Goal: Complete application form: Complete application form

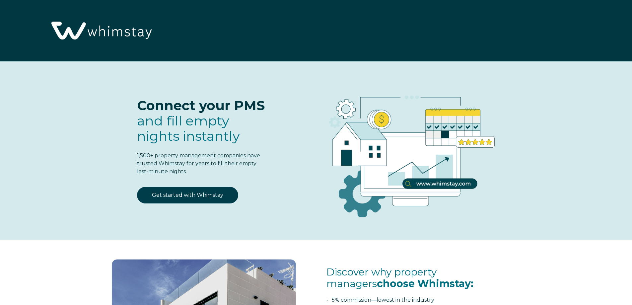
select select "US"
select select "Standard"
click at [197, 197] on link "Get started with Whimstay" at bounding box center [187, 195] width 101 height 17
select select "US"
select select "Standard"
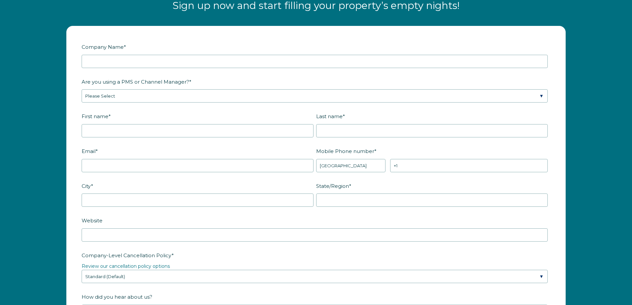
scroll to position [867, 0]
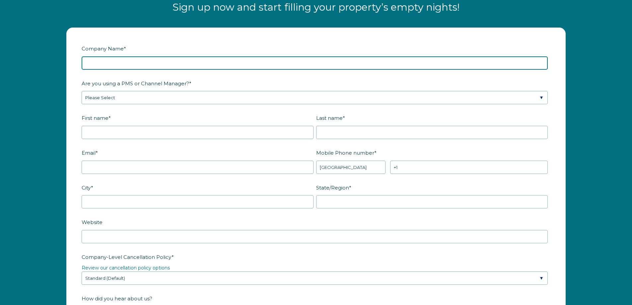
click at [109, 65] on input "Company Name *" at bounding box center [315, 62] width 466 height 13
type input "Pathway Travel"
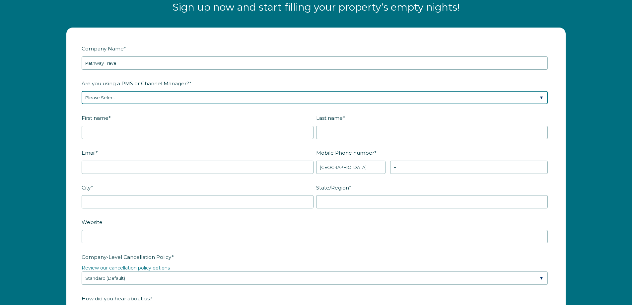
click at [100, 97] on select "Please Select Barefoot BookingPal Boost Brightside CiiRUS Escapia Guesty Hostaw…" at bounding box center [315, 97] width 466 height 13
select select "Guesty"
click at [82, 91] on select "Please Select Barefoot BookingPal Boost Brightside CiiRUS Escapia Guesty Hostaw…" at bounding box center [315, 97] width 466 height 13
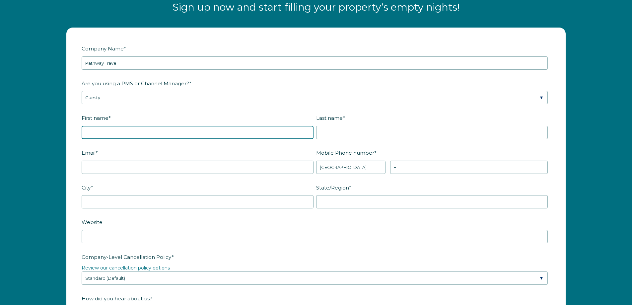
click at [103, 133] on input "First name *" at bounding box center [198, 132] width 232 height 13
type input "[PERSON_NAME]"
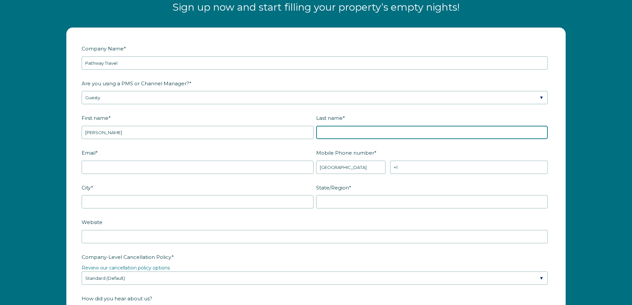
type input "Kyes"
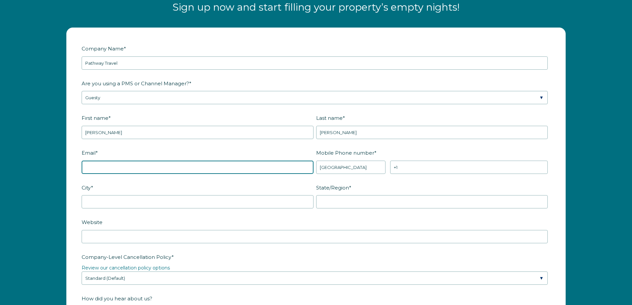
type input "[EMAIL_ADDRESS][DOMAIN_NAME]"
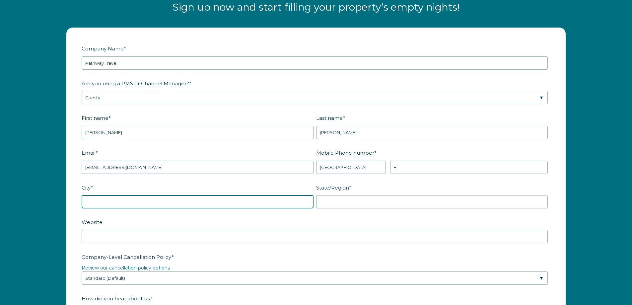
type input "lowell"
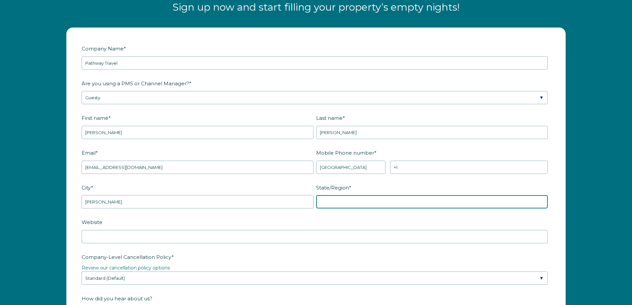
type input "MI"
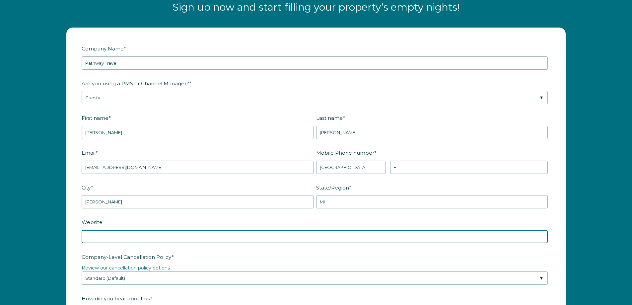
click at [117, 239] on input "Website" at bounding box center [315, 236] width 466 height 13
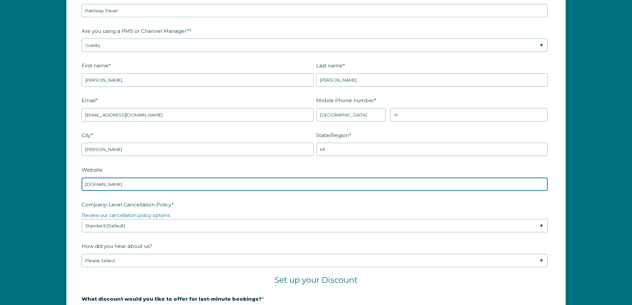
scroll to position [934, 0]
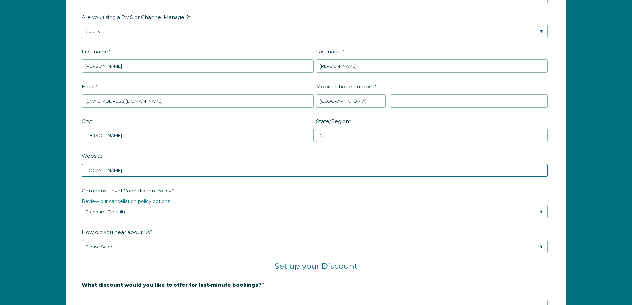
type input "www.getpwtc.com"
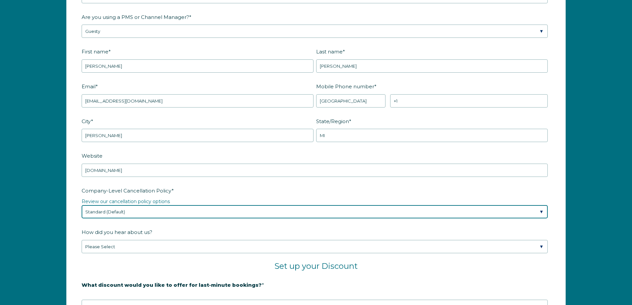
click at [152, 216] on select "Please Select Partial Standard (Default) Moderate Strict" at bounding box center [315, 211] width 466 height 13
click at [82, 205] on select "Please Select Partial Standard (Default) Moderate Strict" at bounding box center [315, 211] width 466 height 13
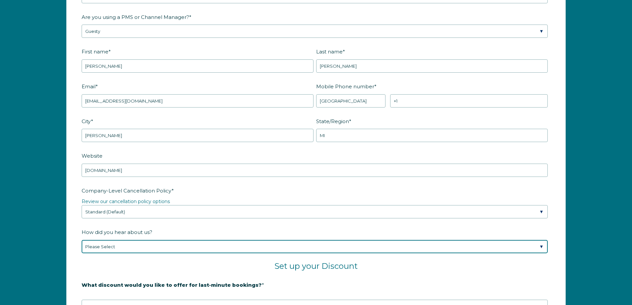
click at [148, 247] on select "Please Select Found Whimstay through a Google search Spoke to a Whimstay salesp…" at bounding box center [315, 246] width 466 height 13
select select "Referral from a Friend"
click at [82, 240] on select "Please Select Found Whimstay through a Google search Spoke to a Whimstay salesp…" at bounding box center [315, 246] width 466 height 13
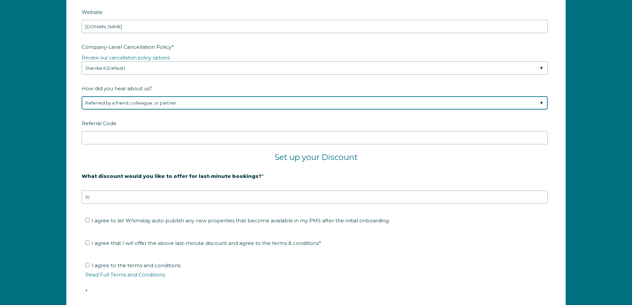
scroll to position [1099, 0]
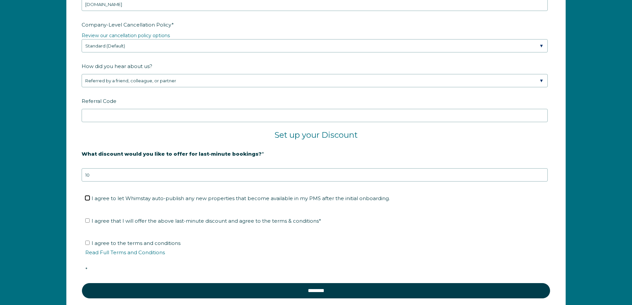
click at [87, 197] on input "I agree to let Whimstay auto-publish any new properties that become available i…" at bounding box center [87, 198] width 4 height 4
checkbox input "true"
click at [87, 217] on li "I agree that I will offer the above last-minute discount and agree to the terms…" at bounding box center [318, 221] width 466 height 11
click at [87, 243] on input "I agree to the terms and conditions Read Full Terms and Conditions *" at bounding box center [87, 243] width 4 height 4
checkbox input "true"
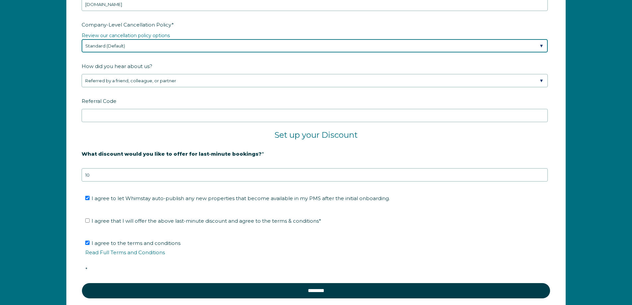
click at [541, 48] on select "Please Select Partial Standard (Default) Moderate Strict" at bounding box center [315, 45] width 466 height 13
select select "Moderate"
click at [82, 39] on select "Please Select Partial Standard (Default) Moderate Strict" at bounding box center [315, 45] width 466 height 13
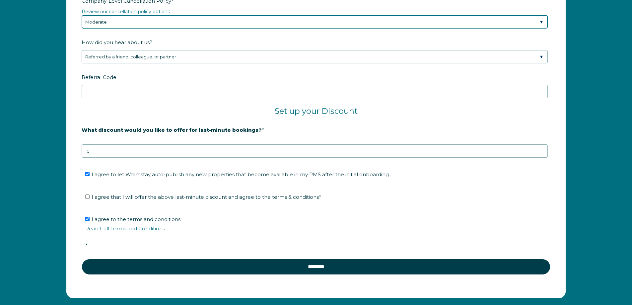
scroll to position [1166, 0]
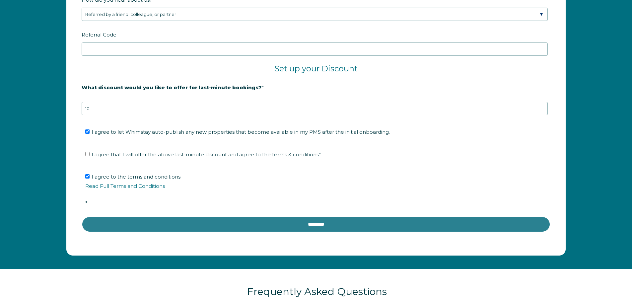
click at [327, 225] on input "********" at bounding box center [316, 224] width 469 height 16
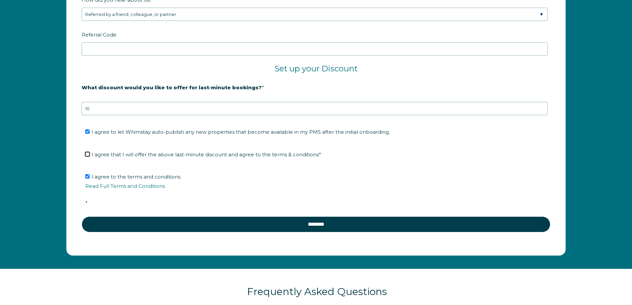
click at [88, 153] on input "I agree that I will offer the above last-minute discount and agree to the terms…" at bounding box center [87, 154] width 4 height 4
checkbox input "true"
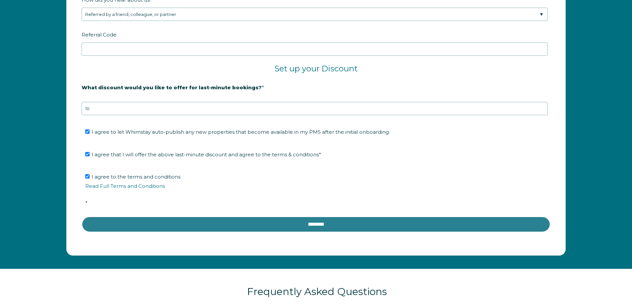
click at [294, 220] on input "********" at bounding box center [316, 224] width 469 height 16
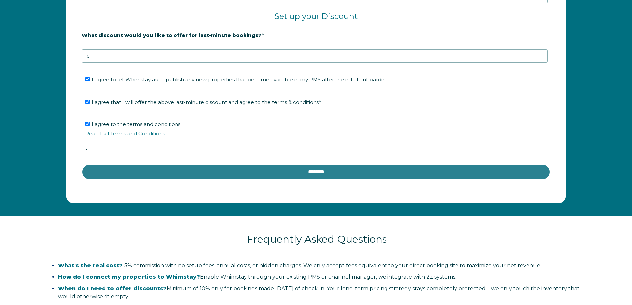
scroll to position [1232, 0]
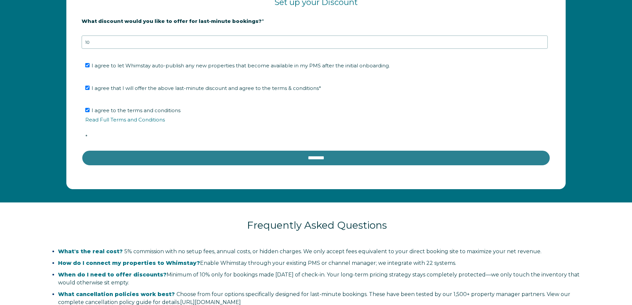
click at [293, 155] on input "********" at bounding box center [316, 158] width 469 height 16
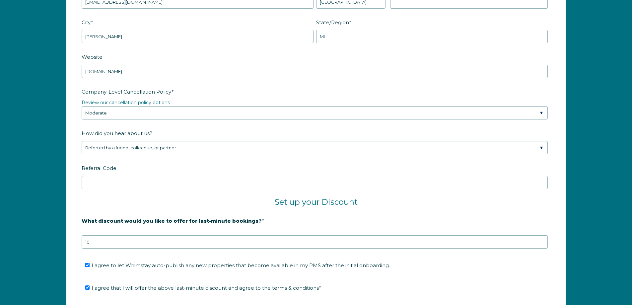
scroll to position [1033, 0]
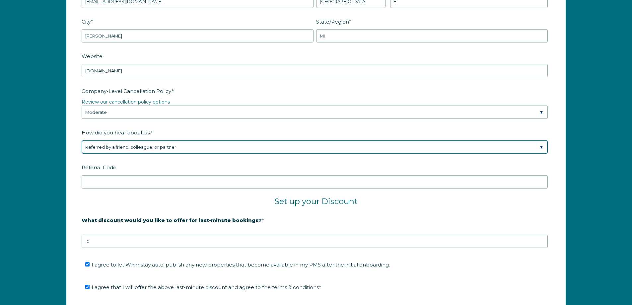
click at [170, 146] on select "Please Select Found Whimstay through a Google search Spoke to a Whimstay salesp…" at bounding box center [315, 146] width 466 height 13
select select "Event or Conference"
click at [82, 140] on select "Please Select Found Whimstay through a Google search Spoke to a Whimstay salesp…" at bounding box center [315, 146] width 466 height 13
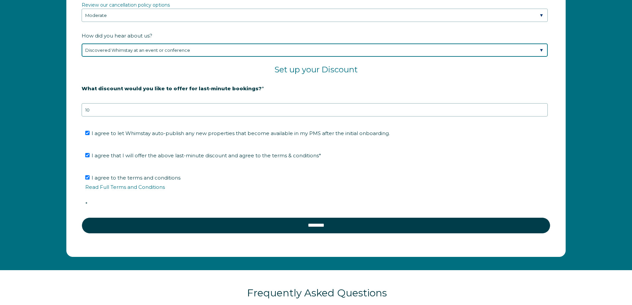
scroll to position [1232, 0]
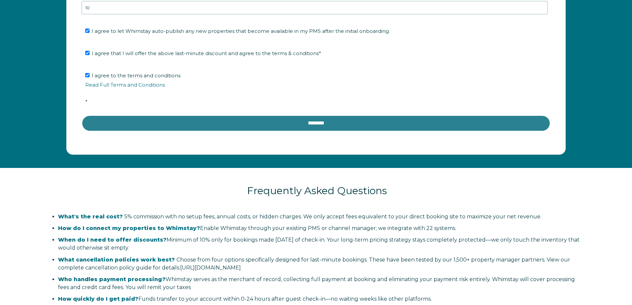
click at [291, 119] on input "********" at bounding box center [316, 123] width 469 height 16
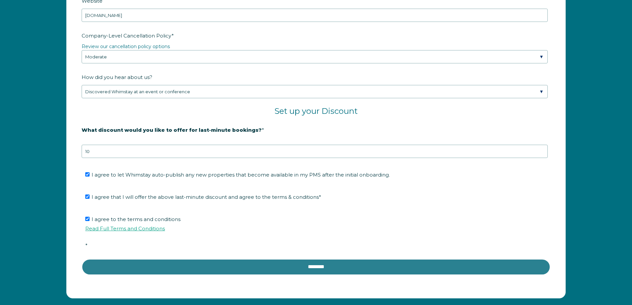
scroll to position [1091, 0]
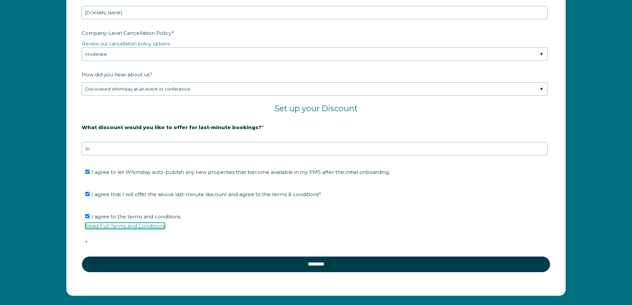
click at [112, 226] on link "Read Full Terms and Conditions" at bounding box center [125, 226] width 80 height 6
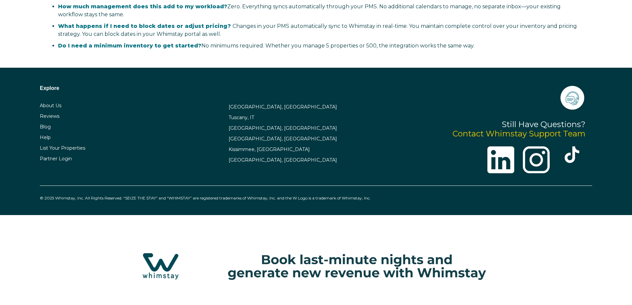
select select "US"
select select "Standard"
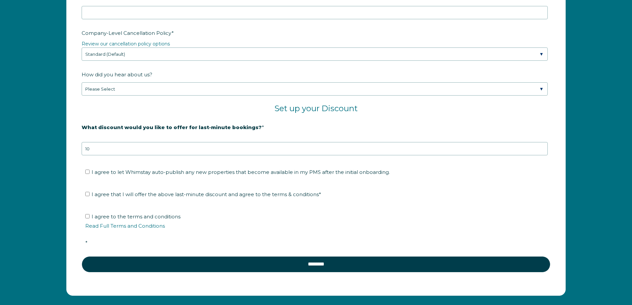
scroll to position [1089, 0]
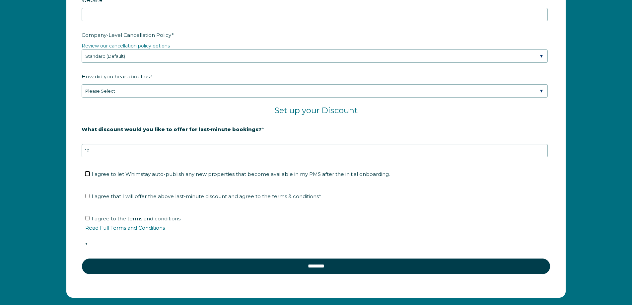
click at [87, 173] on input "I agree to let Whimstay auto-publish any new properties that become available i…" at bounding box center [87, 174] width 4 height 4
checkbox input "true"
click at [87, 196] on input "I agree that I will offer the above last-minute discount and agree to the terms…" at bounding box center [87, 196] width 4 height 4
checkbox input "true"
click at [88, 218] on input "I agree to the terms and conditions Read Full Terms and Conditions *" at bounding box center [87, 218] width 4 height 4
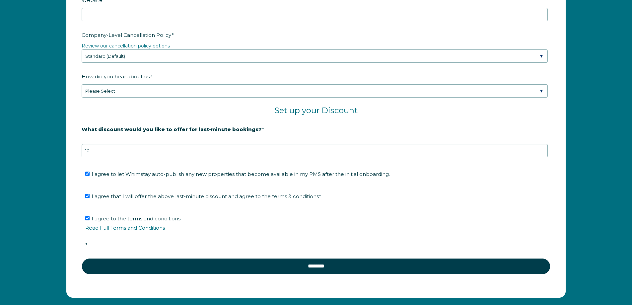
click at [87, 243] on span "*" at bounding box center [86, 245] width 2 height 6
click at [87, 220] on input "I agree to the terms and conditions Read Full Terms and Conditions *" at bounding box center [87, 218] width 4 height 4
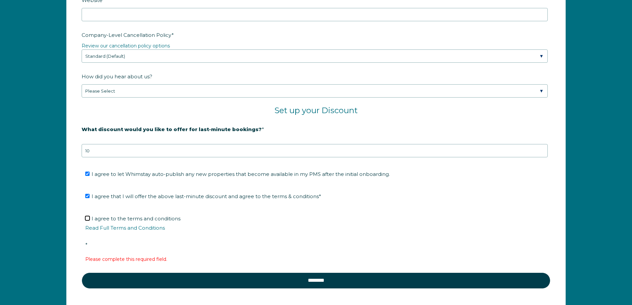
click at [89, 218] on input "I agree to the terms and conditions Read Full Terms and Conditions *" at bounding box center [87, 218] width 4 height 4
checkbox input "true"
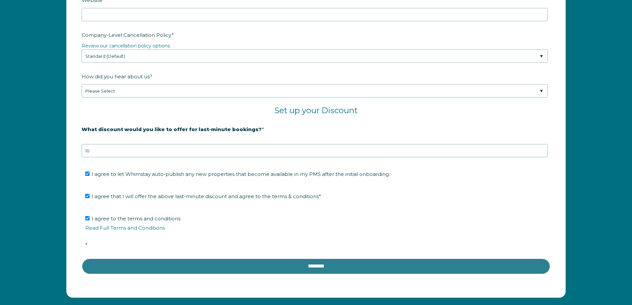
click at [313, 268] on input "********" at bounding box center [316, 266] width 469 height 16
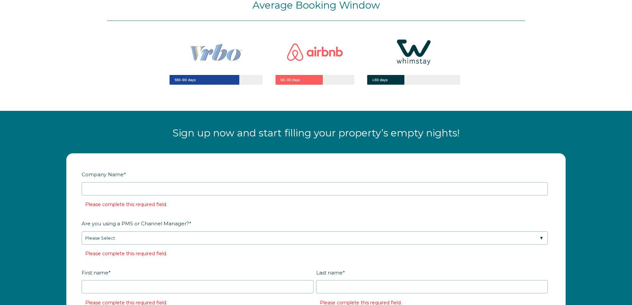
scroll to position [741, 0]
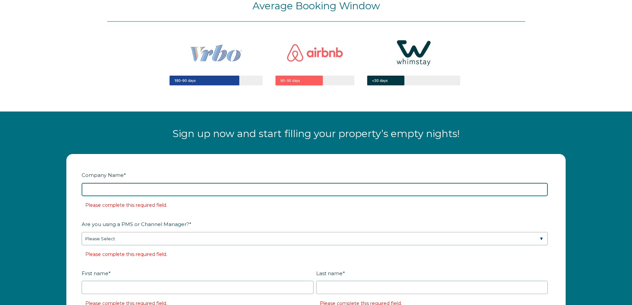
click at [98, 186] on input "Company Name *" at bounding box center [315, 189] width 466 height 13
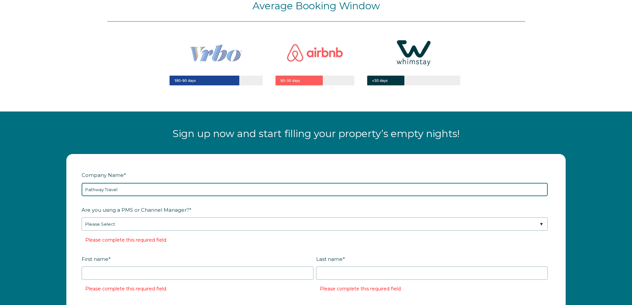
type input "Pathway Travel"
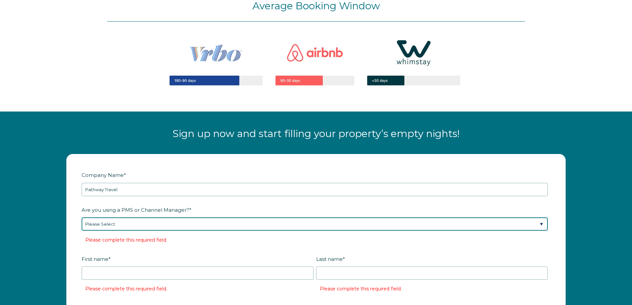
click at [117, 224] on select "Please Select Barefoot BookingPal Boost Brightside CiiRUS Escapia Guesty Hostaw…" at bounding box center [315, 223] width 466 height 13
select select "Guesty"
click at [82, 217] on select "Please Select Barefoot BookingPal Boost Brightside CiiRUS Escapia Guesty Hostaw…" at bounding box center [315, 223] width 466 height 13
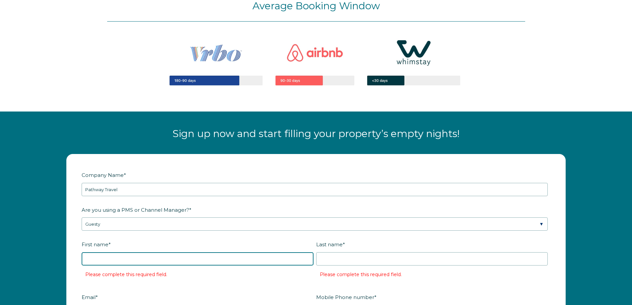
click at [107, 255] on input "First name *" at bounding box center [198, 258] width 232 height 13
type input "Ryan"
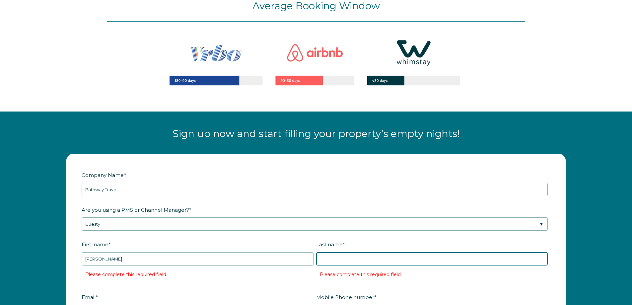
type input "Kyes"
type input "rkyes@allins.com"
type input "lowell"
type input "MI"
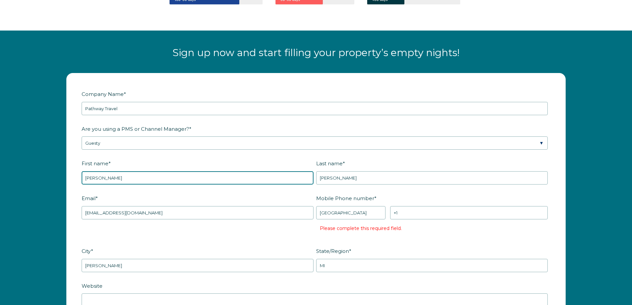
scroll to position [840, 0]
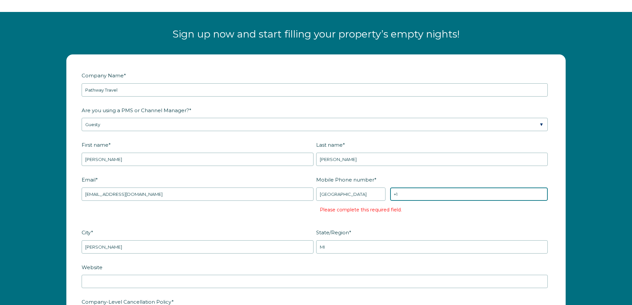
click at [409, 192] on input "+1" at bounding box center [469, 193] width 158 height 13
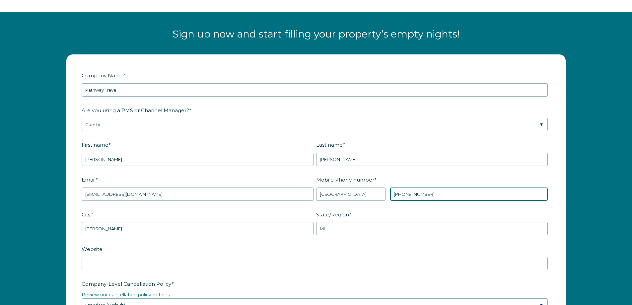
type input "+1 6162992827"
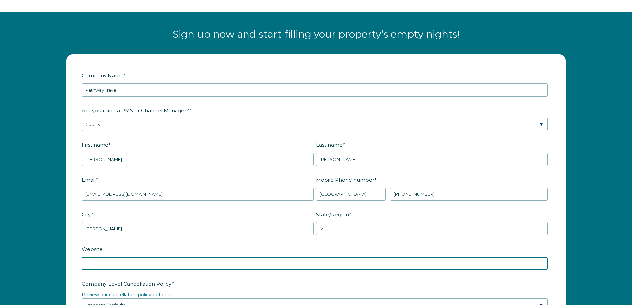
click at [146, 267] on input "Website" at bounding box center [315, 263] width 466 height 13
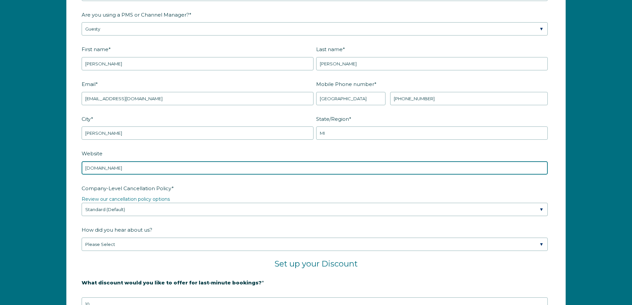
scroll to position [940, 0]
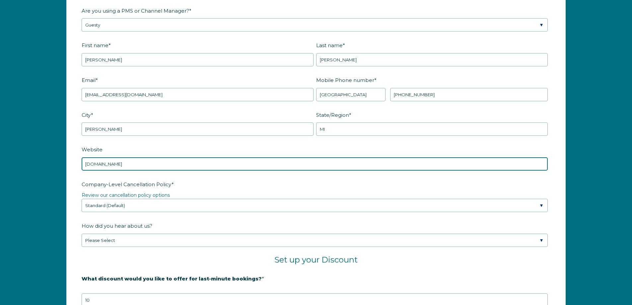
type input "www.getpwtc.com"
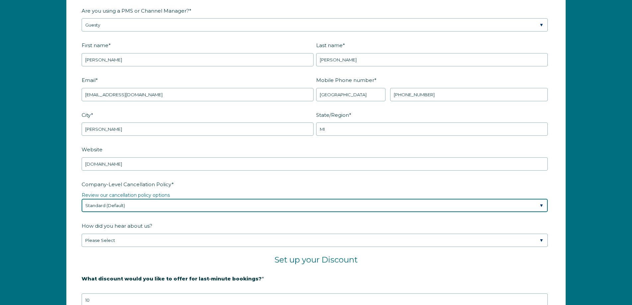
click at [138, 208] on select "Please Select Partial Standard (Default) Moderate Strict" at bounding box center [315, 205] width 466 height 13
select select "Moderate"
click at [82, 199] on select "Please Select Partial Standard (Default) Moderate Strict" at bounding box center [315, 205] width 466 height 13
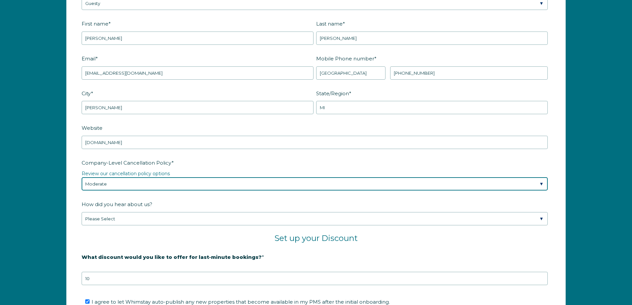
scroll to position [973, 0]
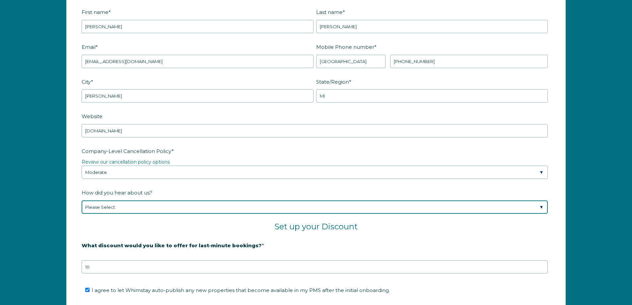
click at [143, 205] on select "Please Select Found Whimstay through a Google search Spoke to a Whimstay salesp…" at bounding box center [315, 206] width 466 height 13
select select "Referral from a Friend"
click at [82, 200] on select "Please Select Found Whimstay through a Google search Spoke to a Whimstay salesp…" at bounding box center [315, 206] width 466 height 13
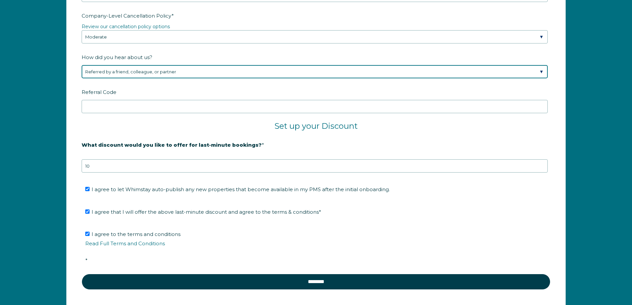
scroll to position [1172, 0]
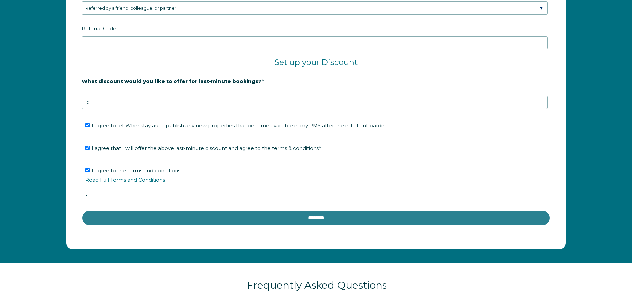
click at [324, 215] on input "********" at bounding box center [316, 218] width 469 height 16
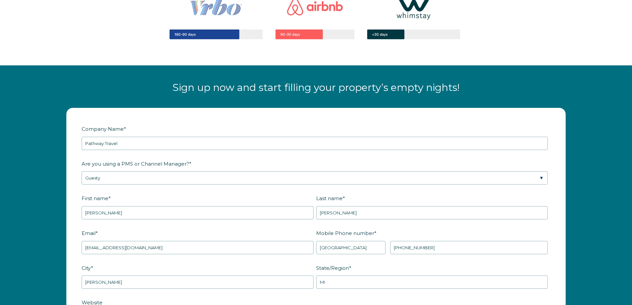
scroll to position [774, 0]
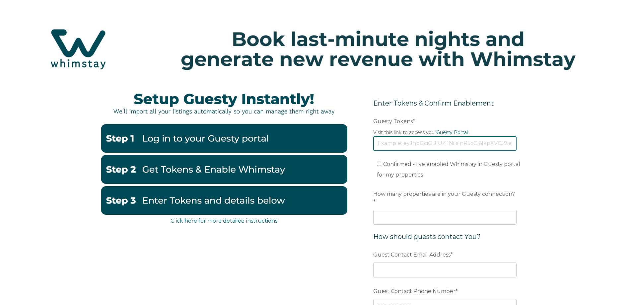
click at [388, 144] on input "Guesty Tokens *" at bounding box center [444, 143] width 143 height 15
paste input "eyJhbGciOiJIUzI1NiIsInR5cCI6IkpXVCJ9.eyJ0b2tlbklkIjoiNjhiZjVhZGFlMGEwZDQ1Mjk4Yz…"
type input "eyJhbGciOiJIUzI1NiIsInR5cCI6IkpXVCJ9.eyJ0b2tlbklkIjoiNjhiZjVhZGFlMGEwZDQ1Mjk4Yz…"
click at [379, 164] on input "Confirmed - I've enabled Whimstay in Guesty portal for my properties" at bounding box center [379, 164] width 4 height 4
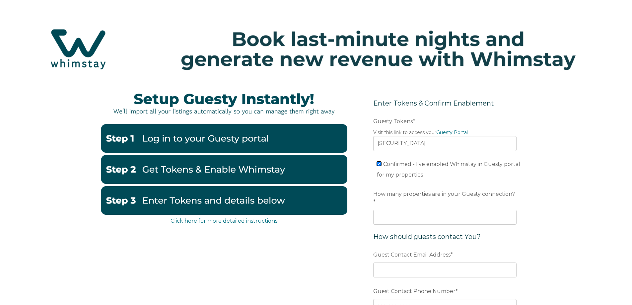
checkbox input "true"
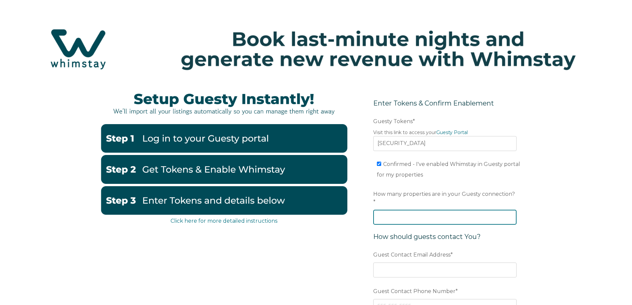
click at [431, 210] on input "How many properties are in your Guesty connection? *" at bounding box center [444, 217] width 143 height 15
type input "2"
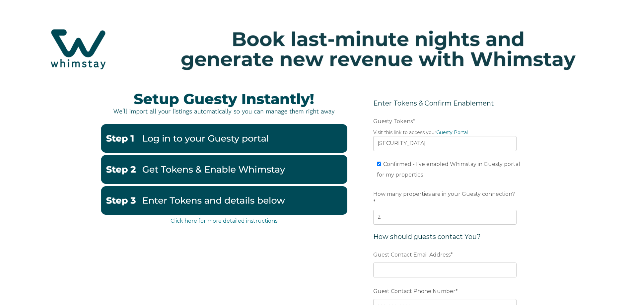
scroll to position [33, 0]
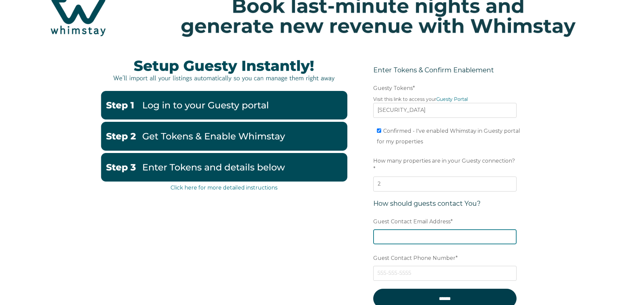
click at [414, 229] on input "Guest Contact Email Address *" at bounding box center [444, 236] width 143 height 15
type input "rkyes@allins.com"
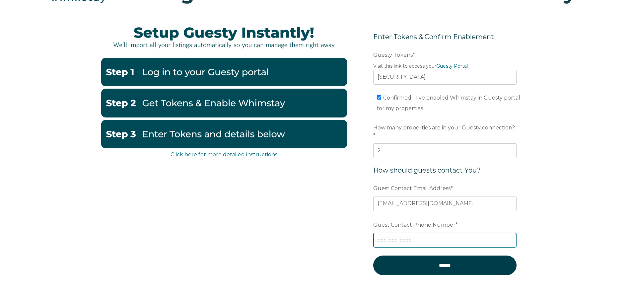
click at [412, 234] on input "Guest Contact Phone Number *" at bounding box center [444, 240] width 143 height 15
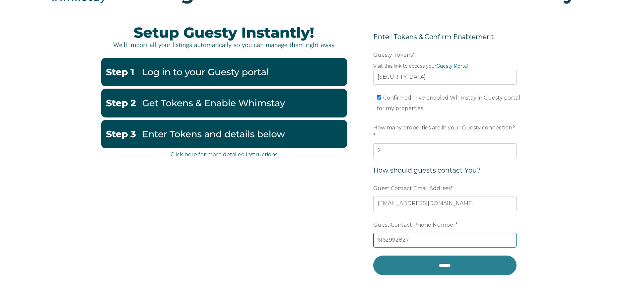
type input "6162992827"
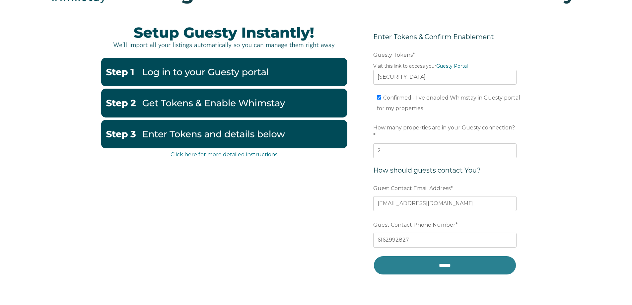
click at [450, 256] on input "******" at bounding box center [444, 265] width 143 height 20
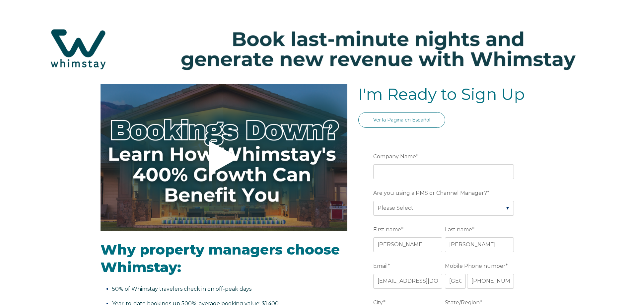
select select "US"
select select "Standard"
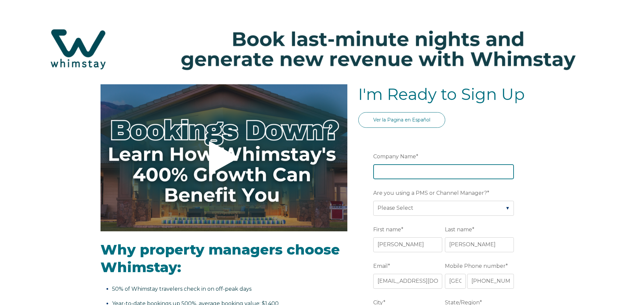
click at [392, 178] on input "Company Name *" at bounding box center [443, 171] width 141 height 15
type input "Pathway Travel"
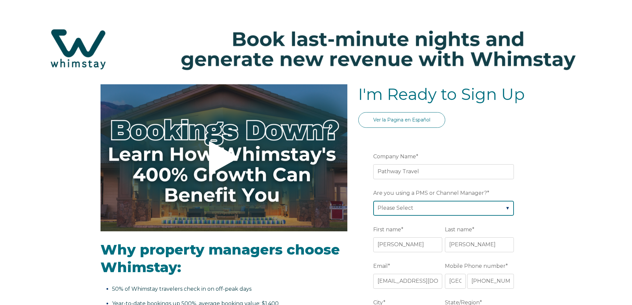
click at [408, 213] on select "Please Select Barefoot BookingPal Boost Brightside CiiRUS Escapia Guesty Hostaw…" at bounding box center [443, 208] width 141 height 15
select select "Guesty"
click at [373, 201] on select "Please Select Barefoot BookingPal Boost Brightside CiiRUS Escapia Guesty Hostaw…" at bounding box center [443, 208] width 141 height 15
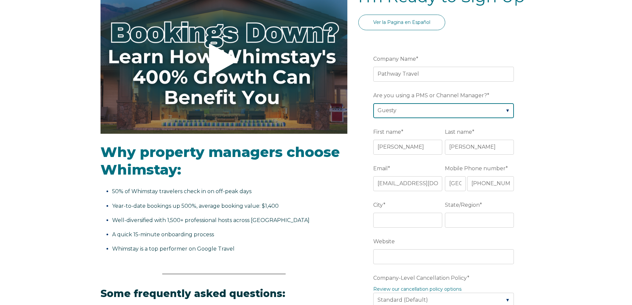
scroll to position [133, 0]
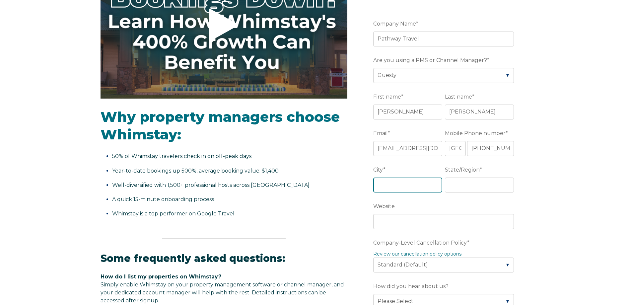
click at [383, 184] on input "City *" at bounding box center [407, 184] width 69 height 15
type input "[PERSON_NAME]"
type input "MI"
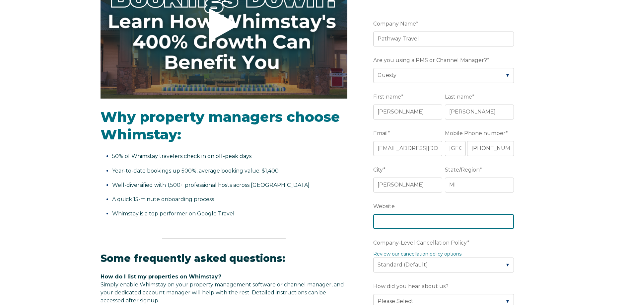
click at [405, 225] on input "Website" at bounding box center [443, 221] width 141 height 15
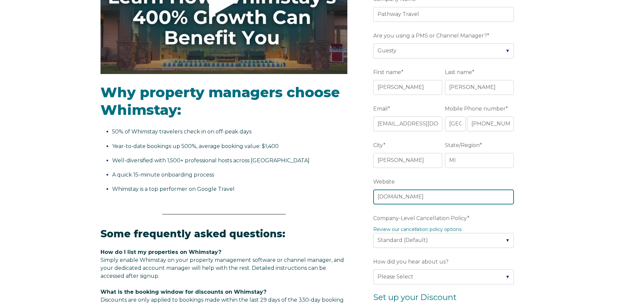
scroll to position [199, 0]
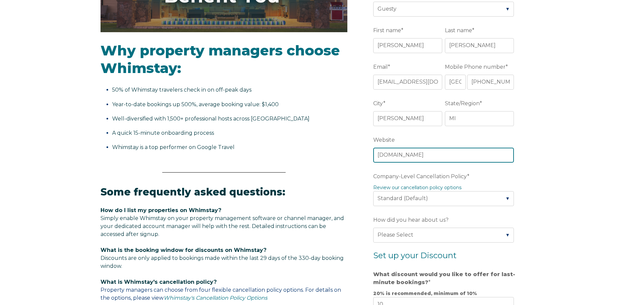
type input "[DOMAIN_NAME]"
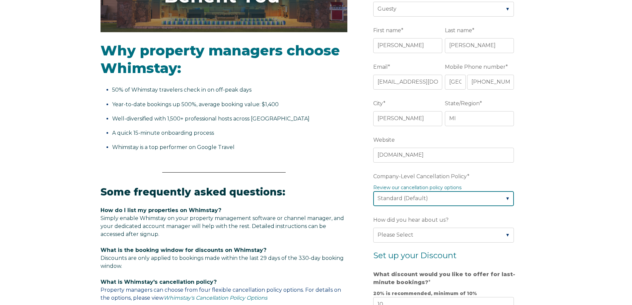
drag, startPoint x: 504, startPoint y: 200, endPoint x: 500, endPoint y: 201, distance: 3.8
click at [504, 200] on select "Please Select Partial Standard (Default) Moderate Strict" at bounding box center [443, 198] width 141 height 15
select select "Moderate"
click at [373, 191] on select "Please Select Partial Standard (Default) Moderate Strict" at bounding box center [443, 198] width 141 height 15
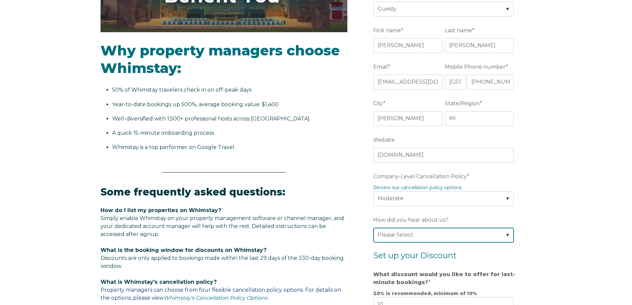
click at [467, 238] on select "Please Select Found Whimstay through a Google search Spoke to a Whimstay salesp…" at bounding box center [443, 235] width 141 height 15
select select "Referral from a Friend"
click at [373, 228] on select "Please Select Found Whimstay through a Google search Spoke to a Whimstay salesp…" at bounding box center [443, 235] width 141 height 15
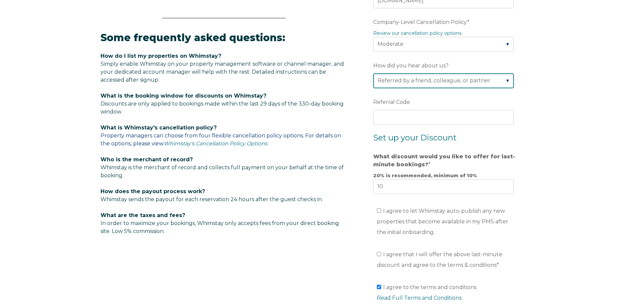
scroll to position [365, 0]
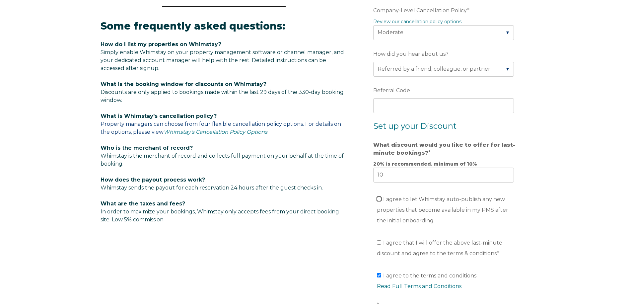
click at [381, 199] on input "I agree to let Whimstay auto-publish any new properties that become available i…" at bounding box center [379, 199] width 4 height 4
checkbox input "true"
drag, startPoint x: 380, startPoint y: 241, endPoint x: 407, endPoint y: 242, distance: 26.9
click at [381, 241] on input "I agree that I will offer the above last-minute discount and agree to the terms…" at bounding box center [379, 242] width 4 height 4
checkbox input "true"
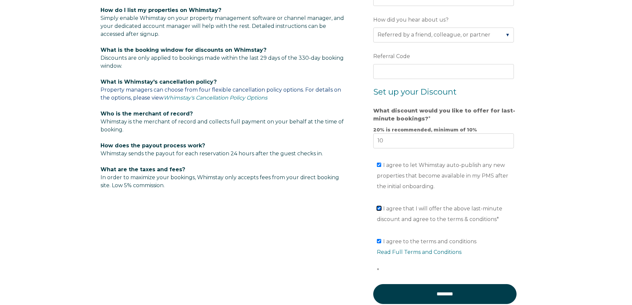
scroll to position [464, 0]
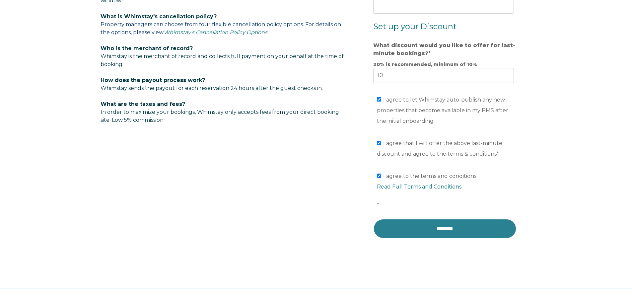
click at [482, 227] on input "********" at bounding box center [444, 229] width 143 height 20
